Goal: Navigation & Orientation: Find specific page/section

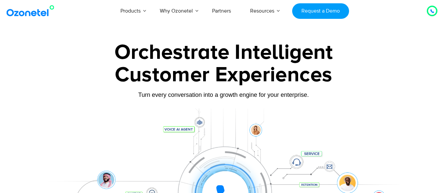
click at [430, 11] on icon at bounding box center [432, 11] width 4 height 4
click at [433, 16] on div at bounding box center [432, 11] width 11 height 11
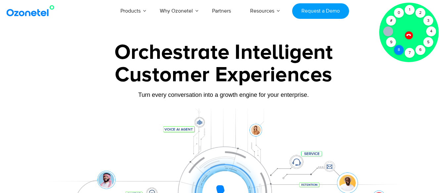
click at [400, 50] on div "8" at bounding box center [399, 50] width 10 height 10
click at [391, 42] on div "9" at bounding box center [391, 42] width 10 height 10
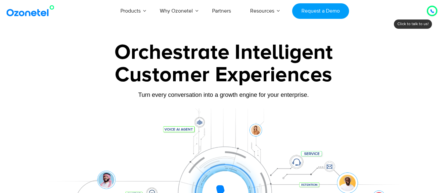
click at [431, 12] on icon at bounding box center [432, 11] width 4 height 4
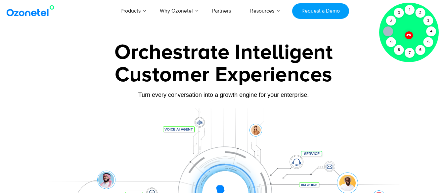
click at [371, 67] on div "Customer Experiences" at bounding box center [223, 75] width 413 height 32
click at [380, 76] on div "Customer Experiences" at bounding box center [223, 75] width 413 height 32
click at [412, 37] on div at bounding box center [408, 35] width 8 height 8
